Goal: Navigation & Orientation: Find specific page/section

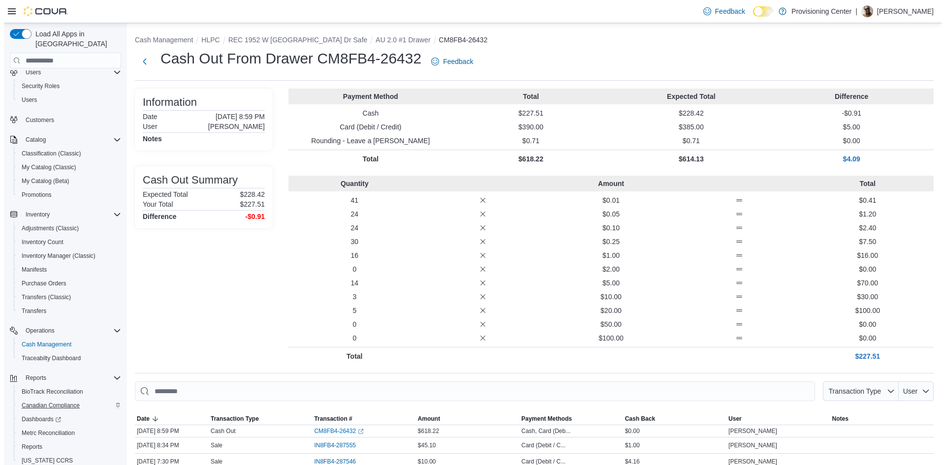
scroll to position [59, 0]
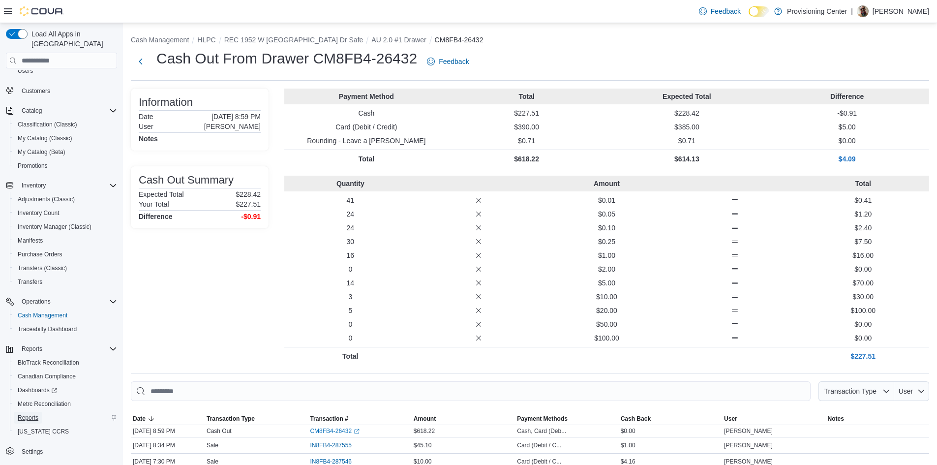
click at [35, 414] on span "Reports" at bounding box center [28, 418] width 21 height 8
